Goal: Navigation & Orientation: Find specific page/section

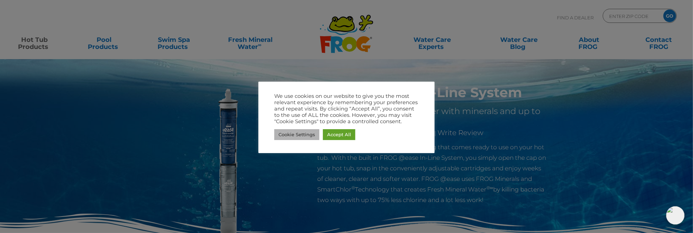
click at [301, 136] on link "Cookie Settings" at bounding box center [296, 134] width 45 height 11
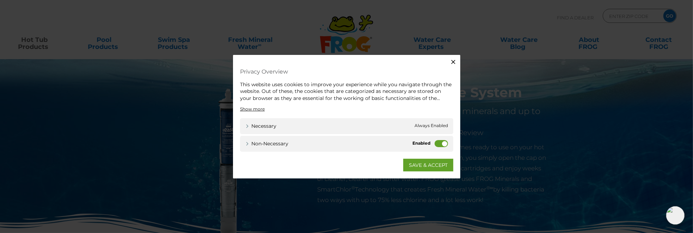
click at [309, 146] on div "Non-necessary Non-necessary" at bounding box center [346, 144] width 213 height 16
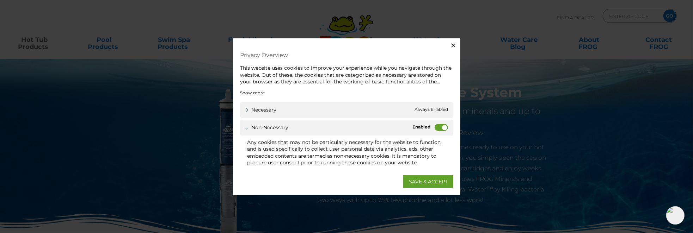
click at [437, 128] on label "Non-necessary" at bounding box center [440, 127] width 13 height 7
click at [0, 0] on input "Non-necessary" at bounding box center [0, 0] width 0 height 0
click at [428, 179] on link "SAVE & ACCEPT" at bounding box center [428, 181] width 50 height 13
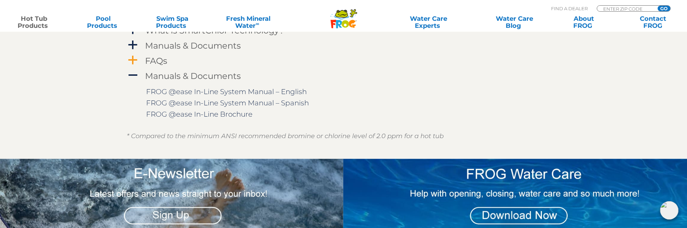
scroll to position [670, 0]
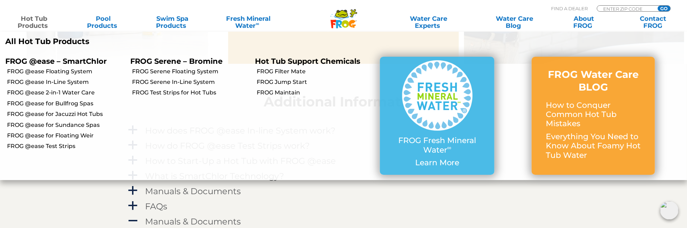
click at [39, 21] on link "Hot Tub Products" at bounding box center [34, 22] width 54 height 14
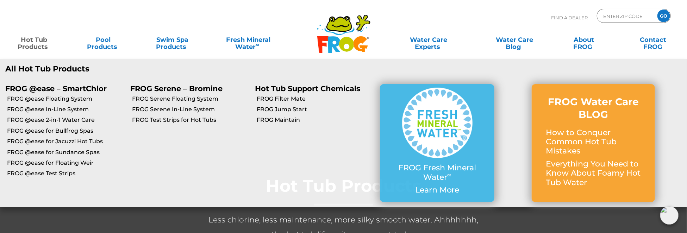
click at [26, 41] on link "Hot Tub Products" at bounding box center [34, 40] width 54 height 14
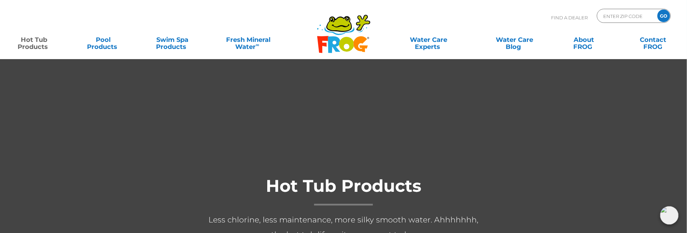
click at [26, 41] on link "Hot Tub Products" at bounding box center [34, 40] width 54 height 14
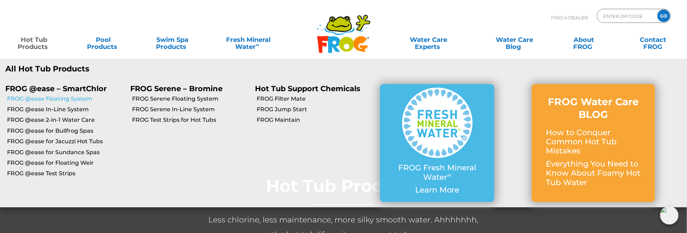
click at [41, 98] on link "FROG @ease Floating System" at bounding box center [66, 99] width 118 height 8
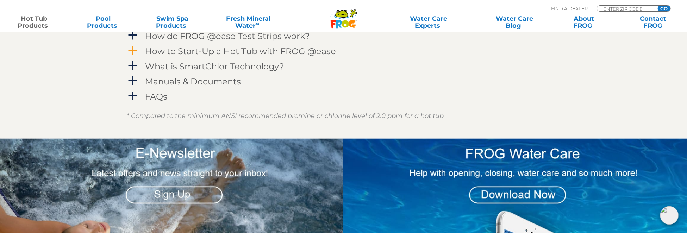
scroll to position [634, 0]
